Goal: Task Accomplishment & Management: Manage account settings

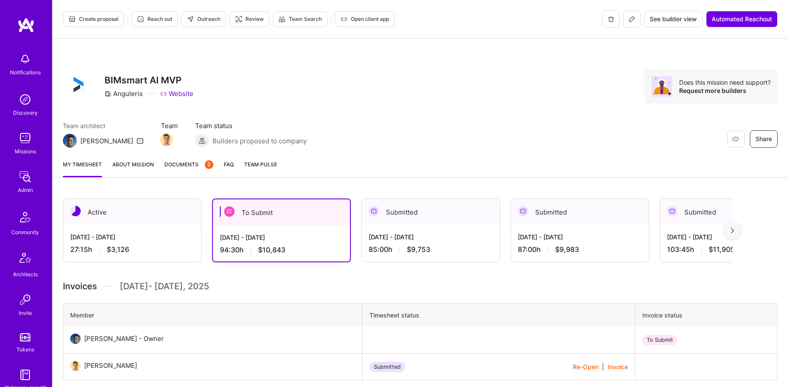
scroll to position [968, 0]
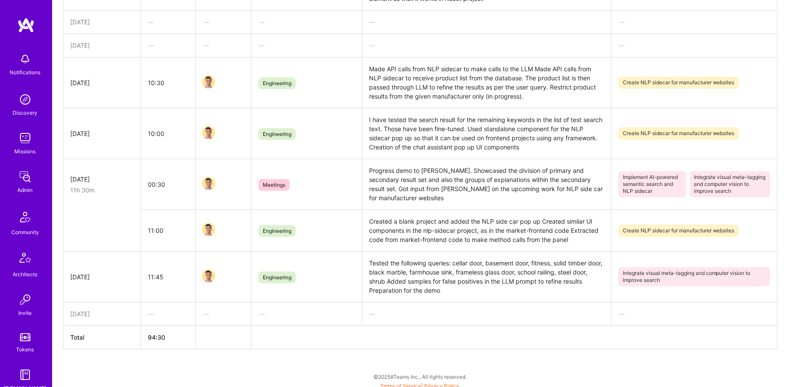
click at [27, 180] on img at bounding box center [24, 176] width 17 height 17
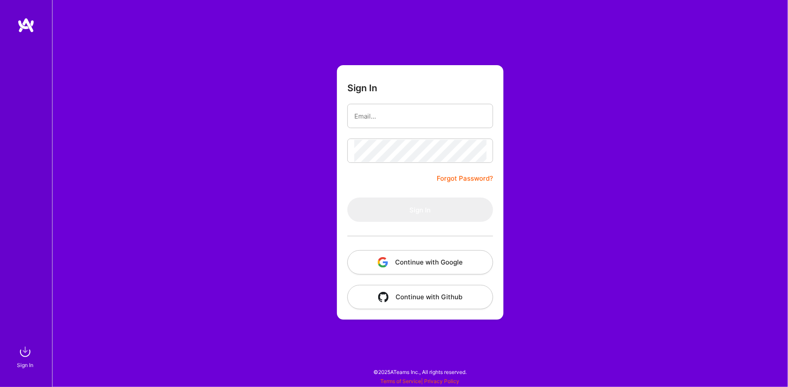
click at [215, 115] on div "Sign In Forgot Password? Sign In Continue with Google Continue with Github" at bounding box center [420, 193] width 736 height 387
click at [430, 255] on button "Continue with Google" at bounding box center [421, 262] width 146 height 24
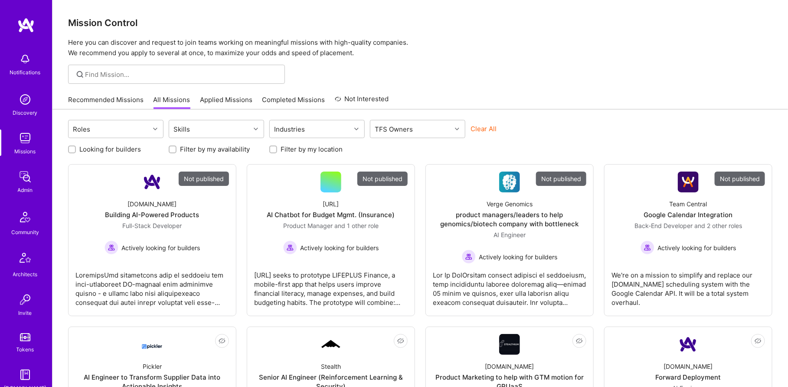
click at [22, 181] on img at bounding box center [24, 176] width 17 height 17
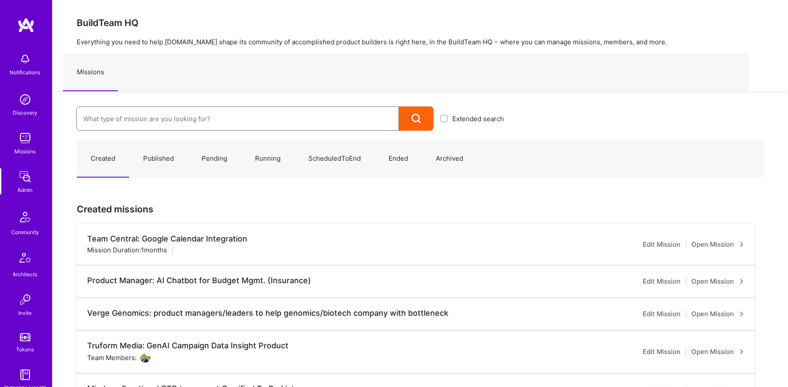
click at [138, 116] on input at bounding box center [237, 119] width 309 height 22
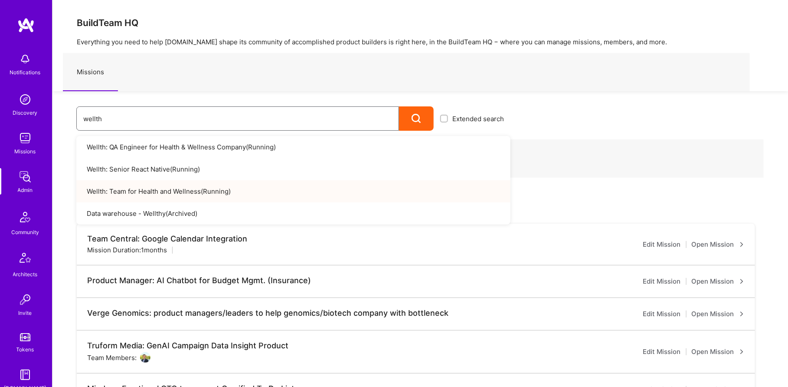
type input "wellth"
click at [199, 193] on link "Wellth: Team for Health and Wellness ( Running )" at bounding box center [293, 191] width 434 height 22
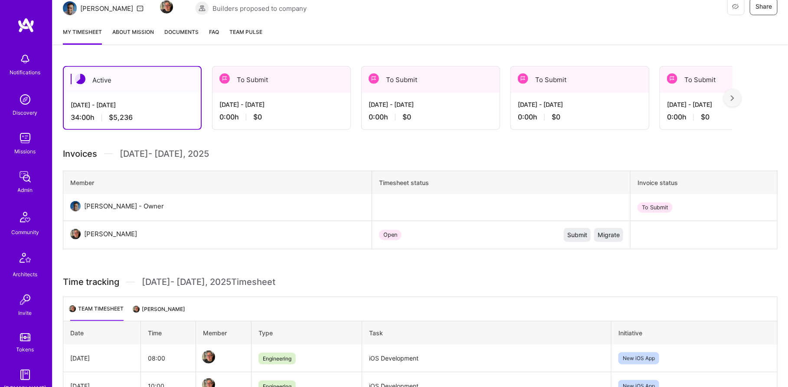
scroll to position [105, 0]
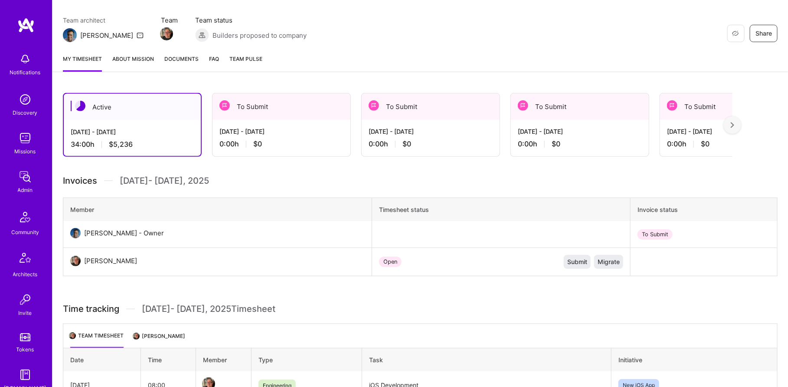
click at [242, 132] on div "[DATE] - [DATE]" at bounding box center [282, 131] width 124 height 9
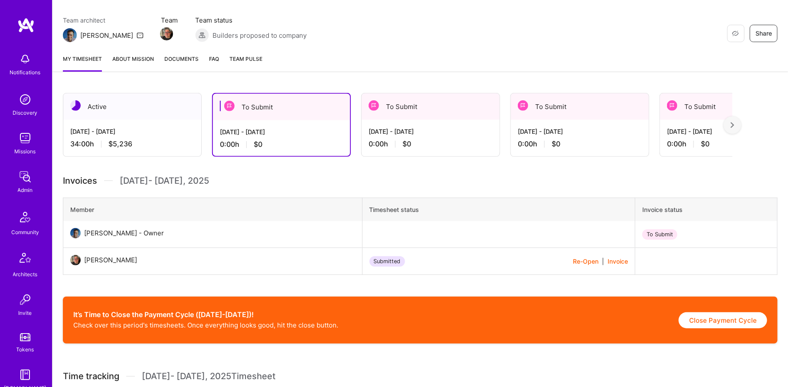
scroll to position [222, 0]
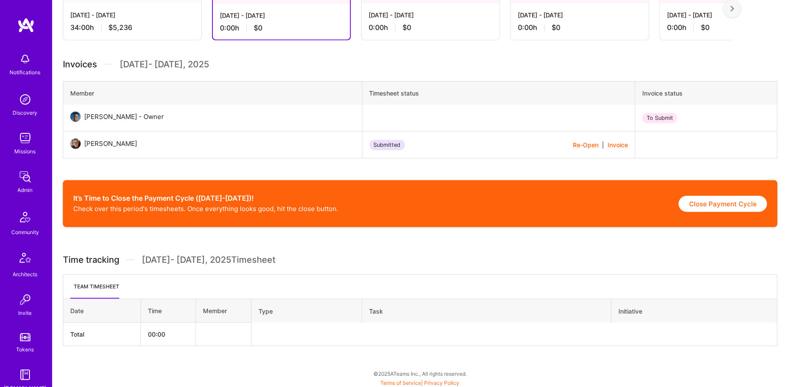
click at [573, 146] on button "Re-Open" at bounding box center [586, 144] width 26 height 9
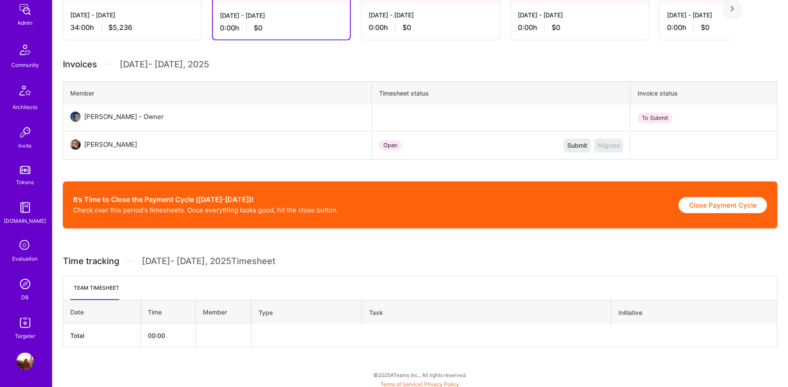
scroll to position [223, 0]
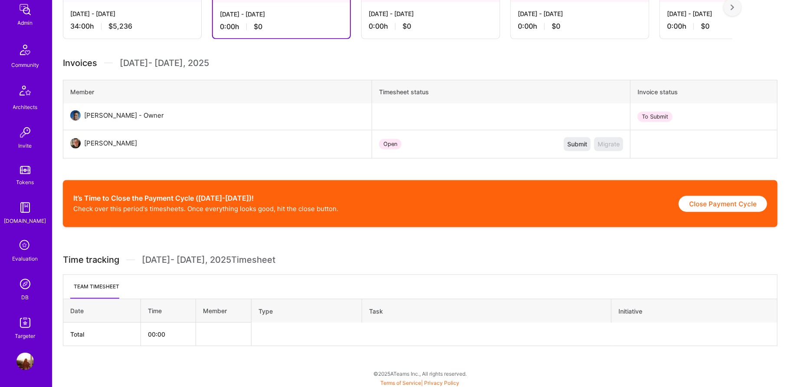
click at [31, 302] on div "Notifications Discovery Missions Admin Community Architects Invite Tokens [DOMA…" at bounding box center [26, 111] width 52 height 459
click at [23, 361] on img at bounding box center [24, 360] width 17 height 17
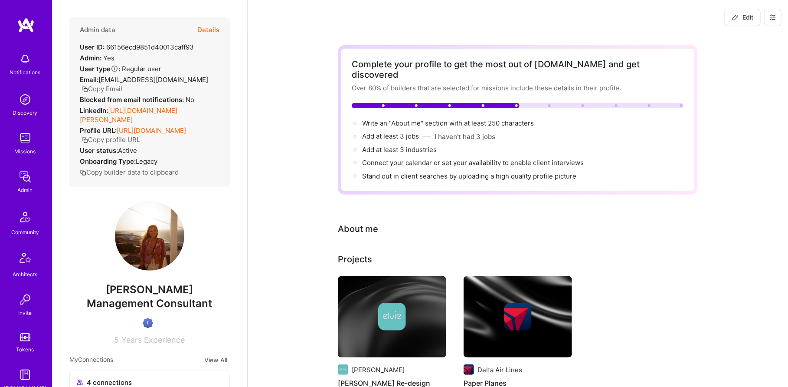
scroll to position [167, 0]
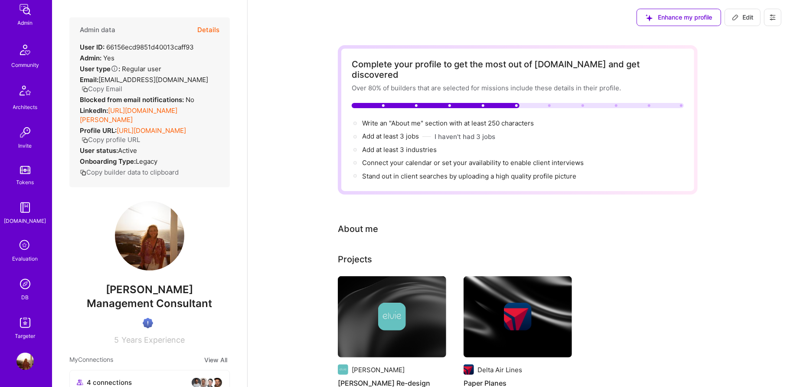
click at [24, 210] on img at bounding box center [24, 207] width 17 height 17
